Goal: Task Accomplishment & Management: Manage account settings

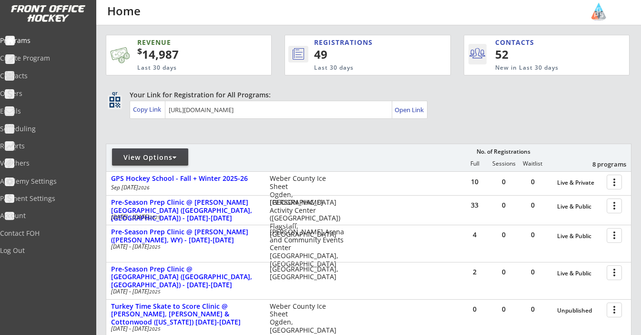
click at [163, 160] on div "View Options" at bounding box center [150, 158] width 76 height 10
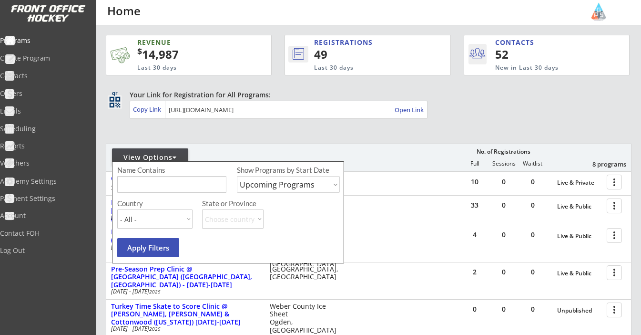
select select ""Past Programs""
type input "Mountain Town"
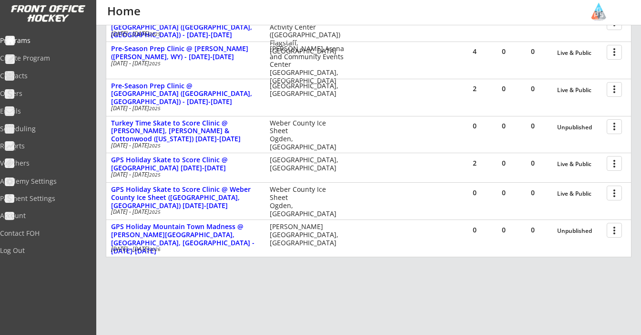
scroll to position [184, 0]
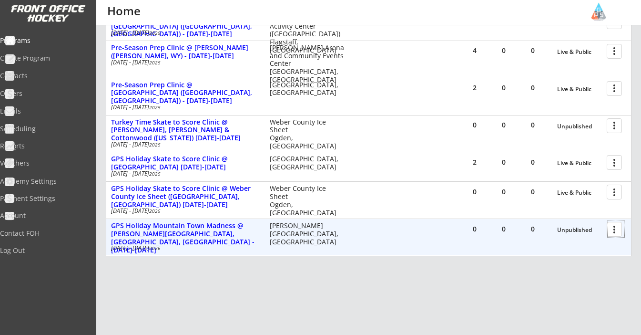
click at [611, 229] on div at bounding box center [616, 228] width 17 height 17
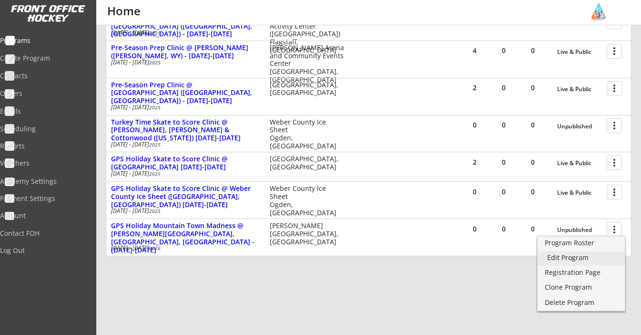
click at [587, 260] on div "Edit Program" at bounding box center [581, 257] width 68 height 7
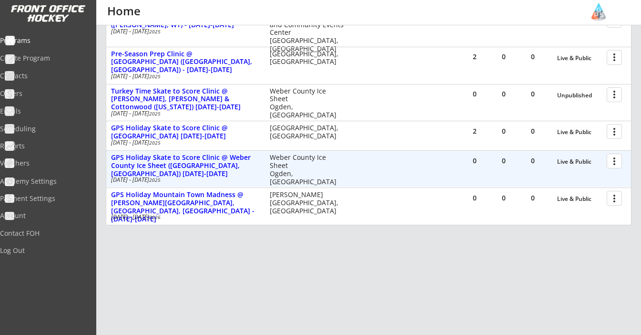
scroll to position [215, 0]
click at [612, 164] on div at bounding box center [616, 160] width 17 height 17
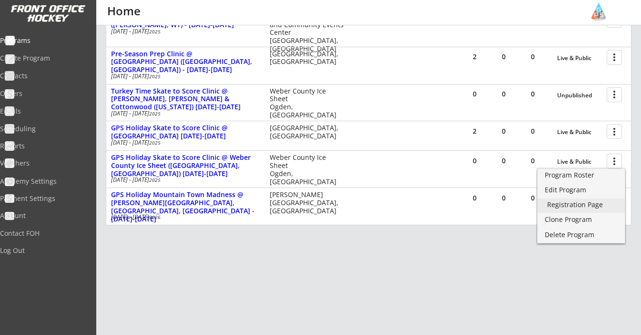
click at [597, 205] on div "Registration Page" at bounding box center [581, 204] width 68 height 7
click at [444, 260] on div "REVENUE $ 14,987 Last 30 days REGISTRATIONS 49 Last 30 days CONTACTS 52 New in …" at bounding box center [369, 67] width 526 height 514
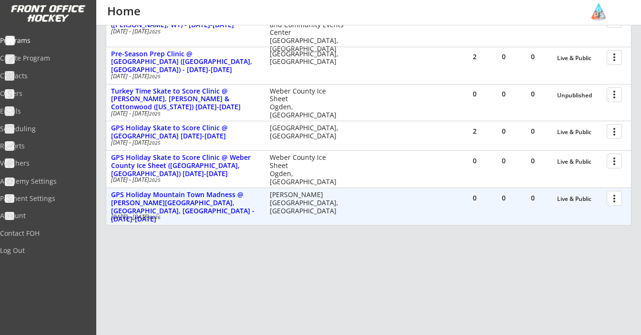
click at [612, 198] on div at bounding box center [616, 197] width 17 height 17
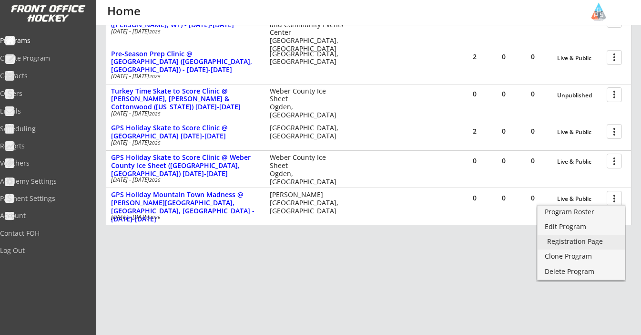
click at [588, 235] on link "Registration Page" at bounding box center [581, 242] width 87 height 14
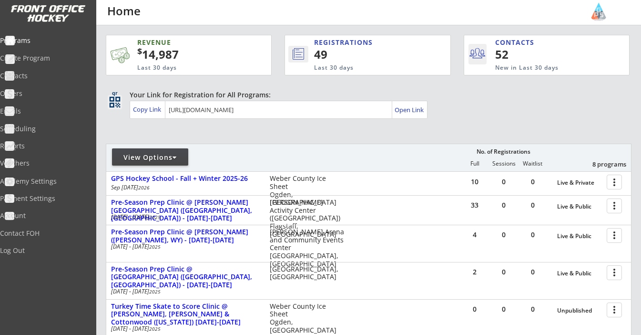
scroll to position [0, 0]
click at [148, 110] on div "Copy Link" at bounding box center [148, 109] width 30 height 9
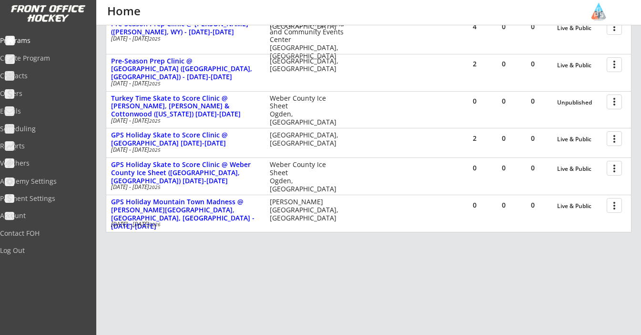
scroll to position [215, 0]
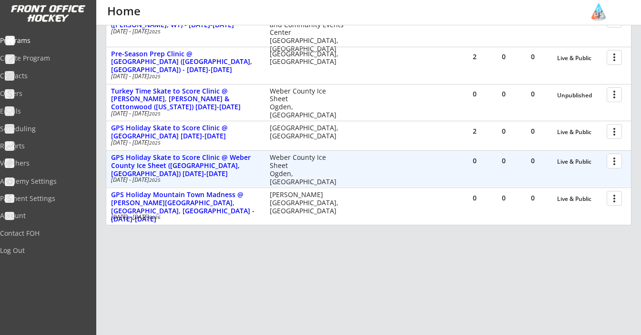
click at [615, 159] on div at bounding box center [616, 160] width 17 height 17
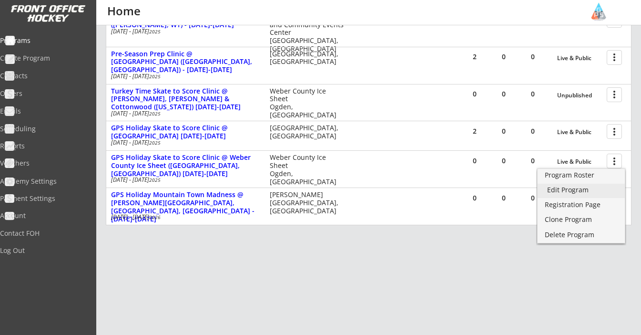
click at [587, 188] on div "Edit Program" at bounding box center [581, 189] width 68 height 7
